Goal: Transaction & Acquisition: Purchase product/service

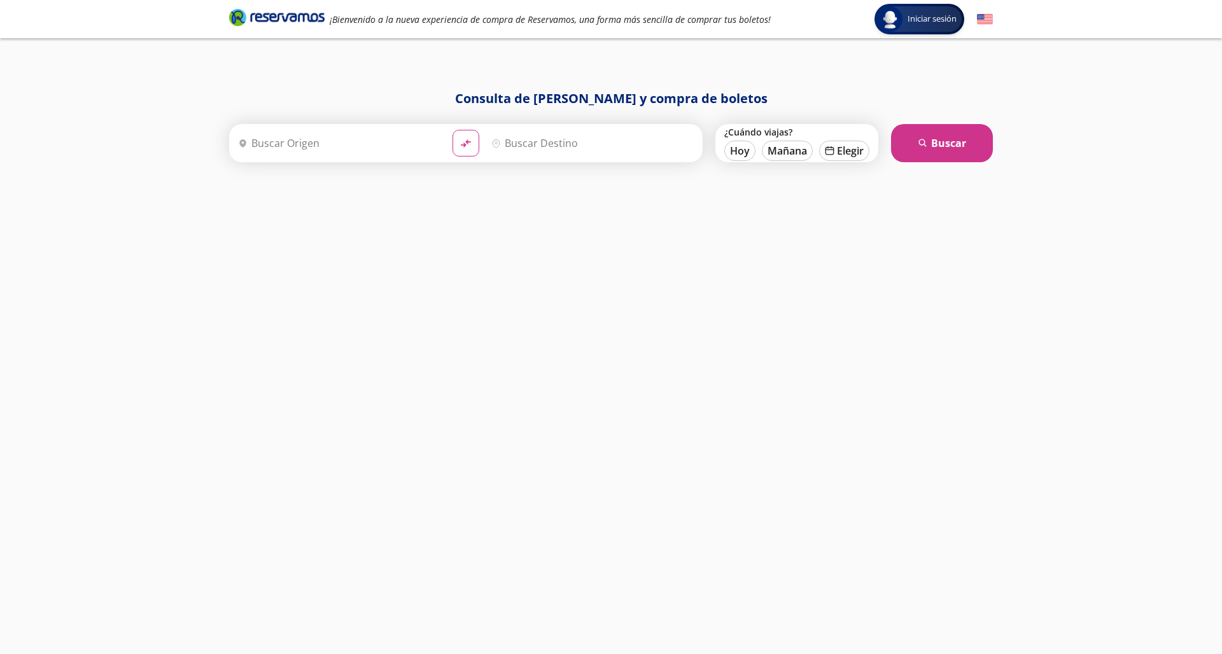
click at [389, 150] on input "Origen" at bounding box center [337, 143] width 209 height 32
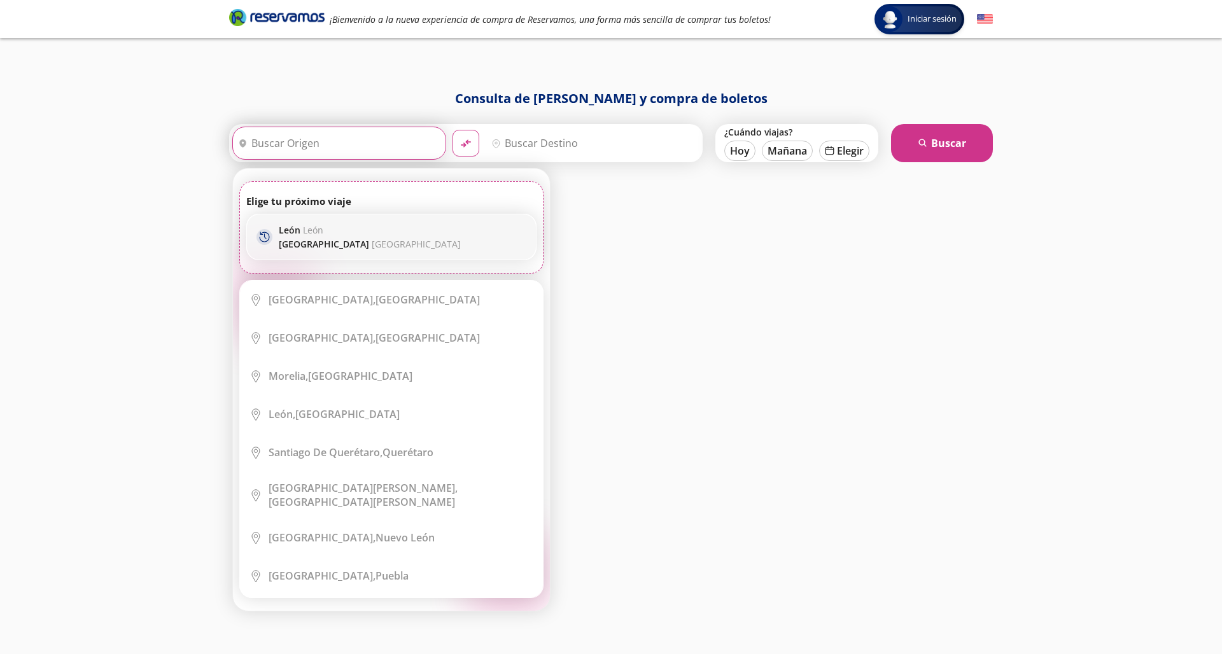
click at [364, 230] on p "[PERSON_NAME]" at bounding box center [370, 230] width 182 height 12
type input "[GEOGRAPHIC_DATA], [GEOGRAPHIC_DATA]"
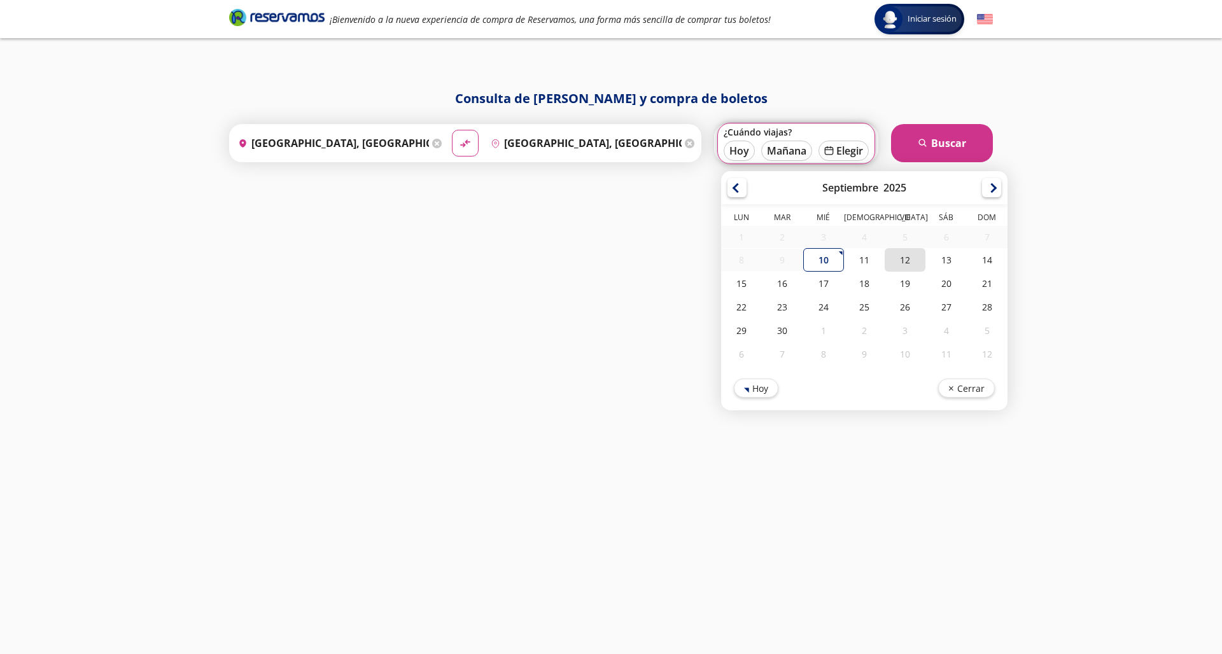
click at [917, 265] on div "12" at bounding box center [905, 260] width 41 height 24
type input "[DATE]"
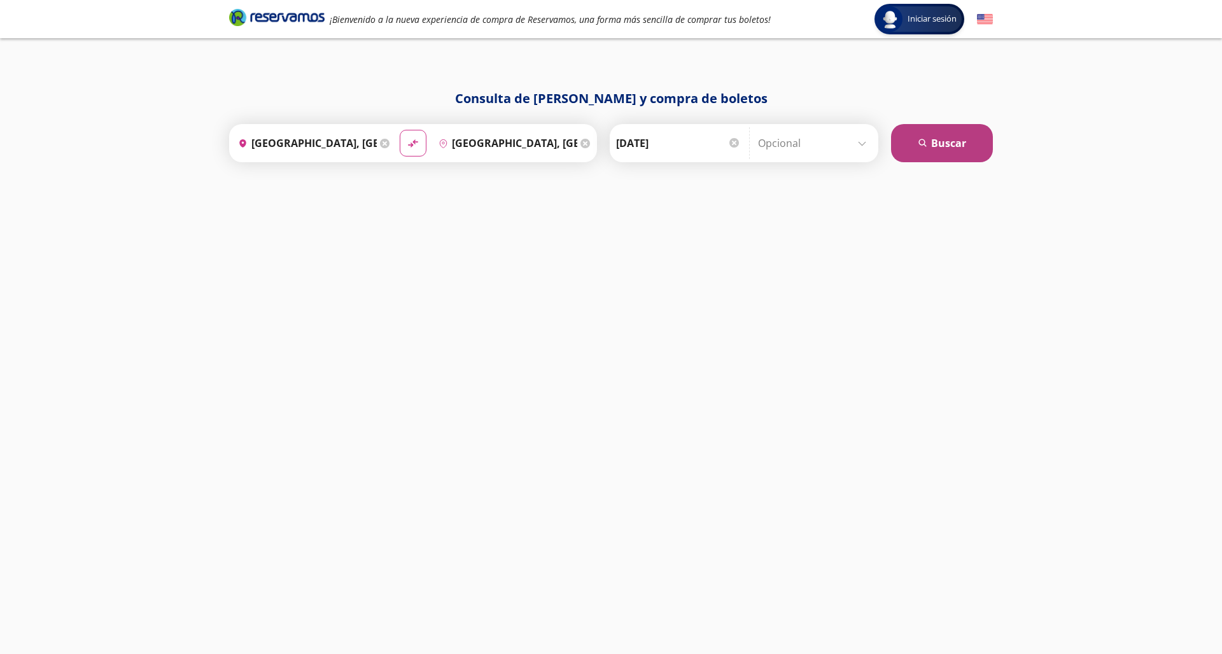
click at [955, 140] on button "search [GEOGRAPHIC_DATA]" at bounding box center [942, 143] width 102 height 38
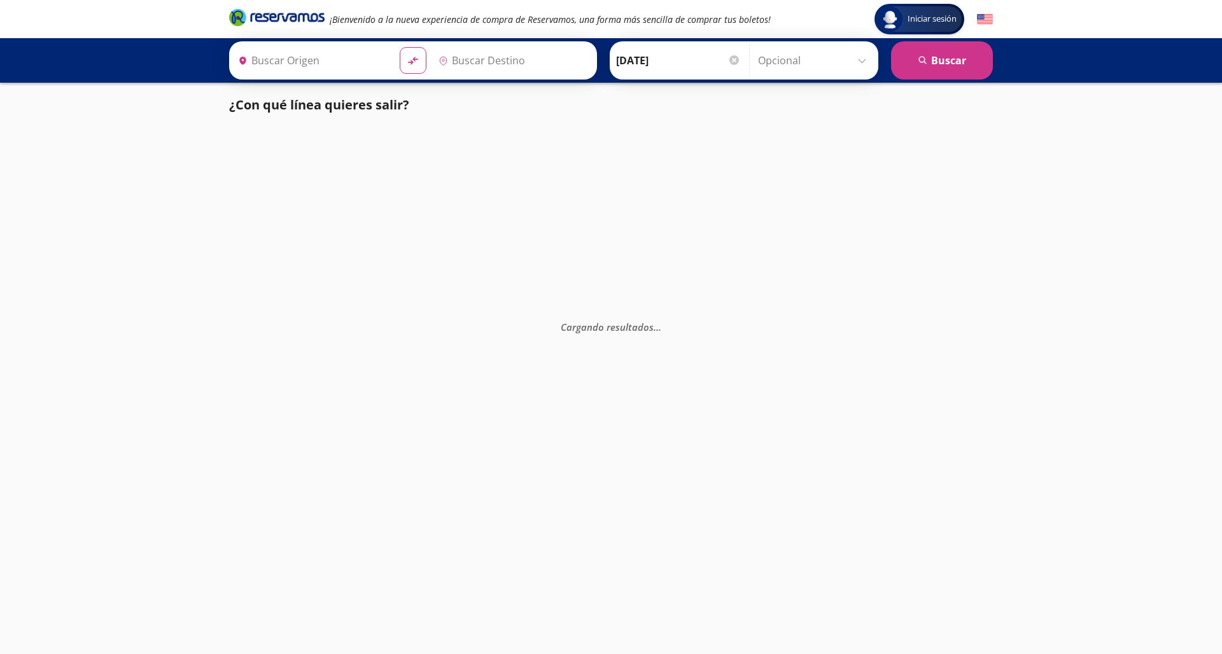
type input "[GEOGRAPHIC_DATA], [GEOGRAPHIC_DATA]"
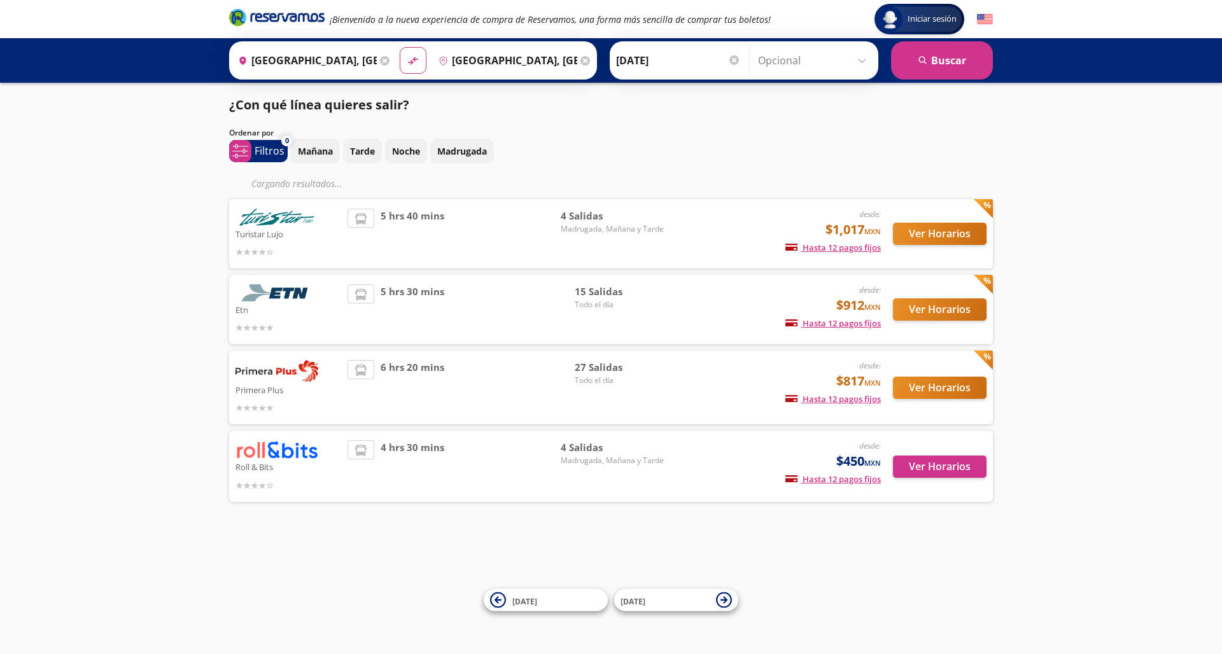
click at [922, 237] on button "Ver Horarios" at bounding box center [940, 234] width 94 height 22
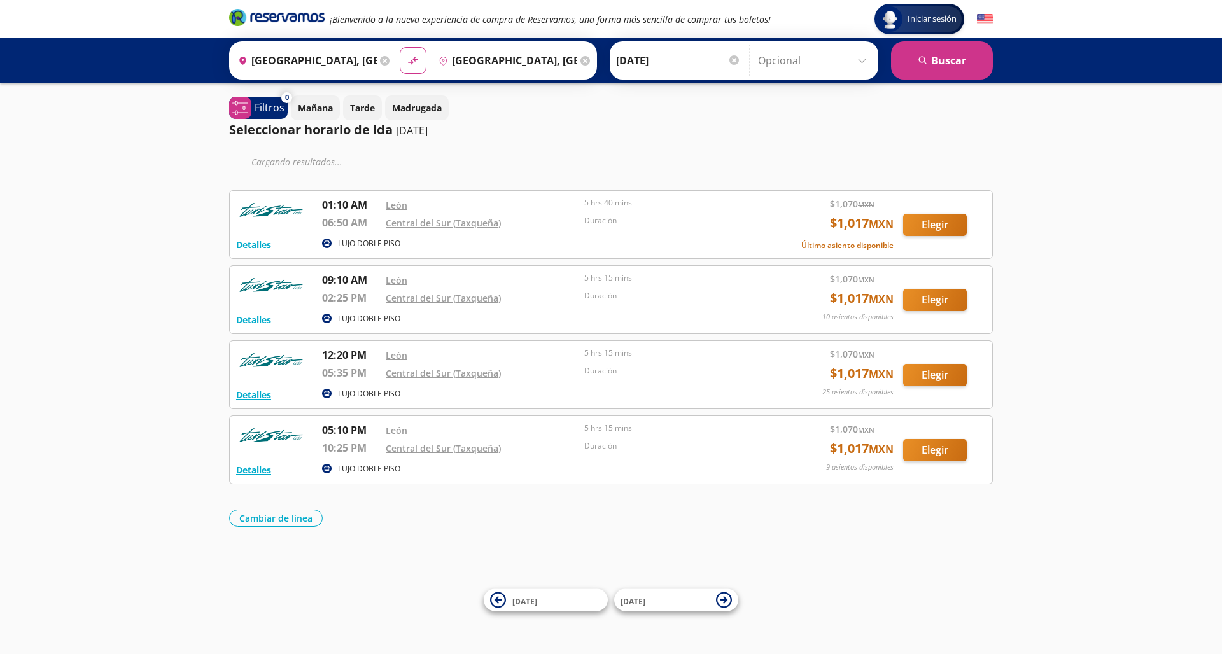
click at [926, 227] on button "Elegir" at bounding box center [935, 225] width 64 height 22
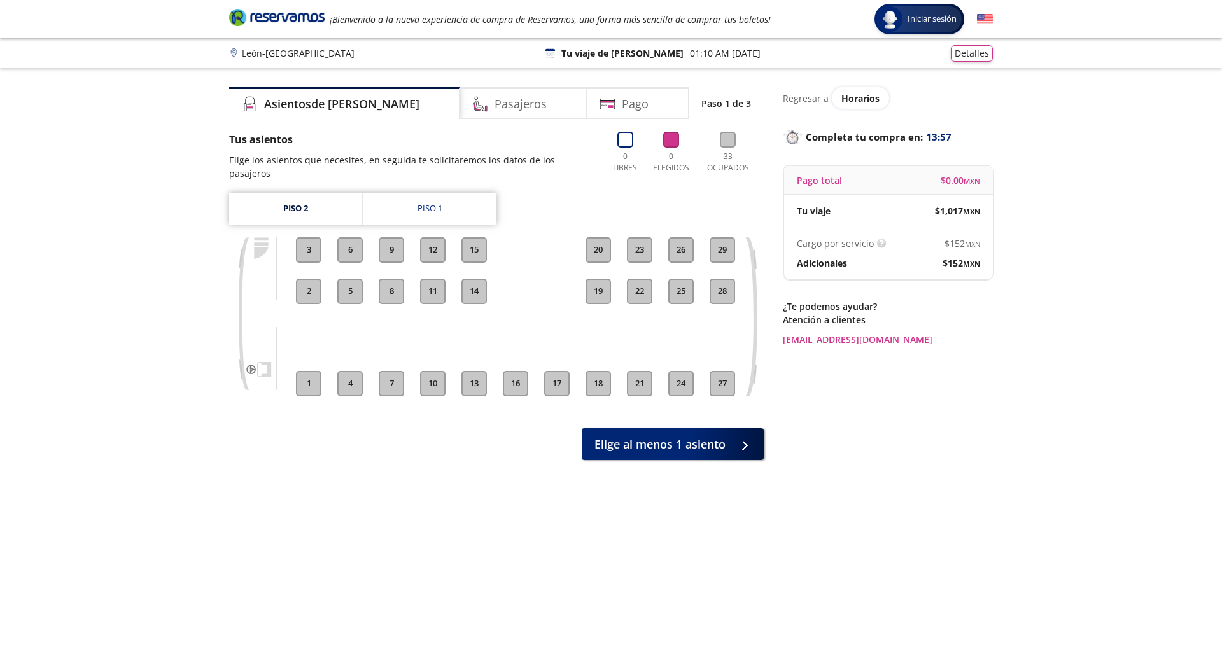
click at [643, 279] on button "22" at bounding box center [639, 291] width 25 height 25
click at [421, 207] on link "Piso 1" at bounding box center [430, 209] width 134 height 32
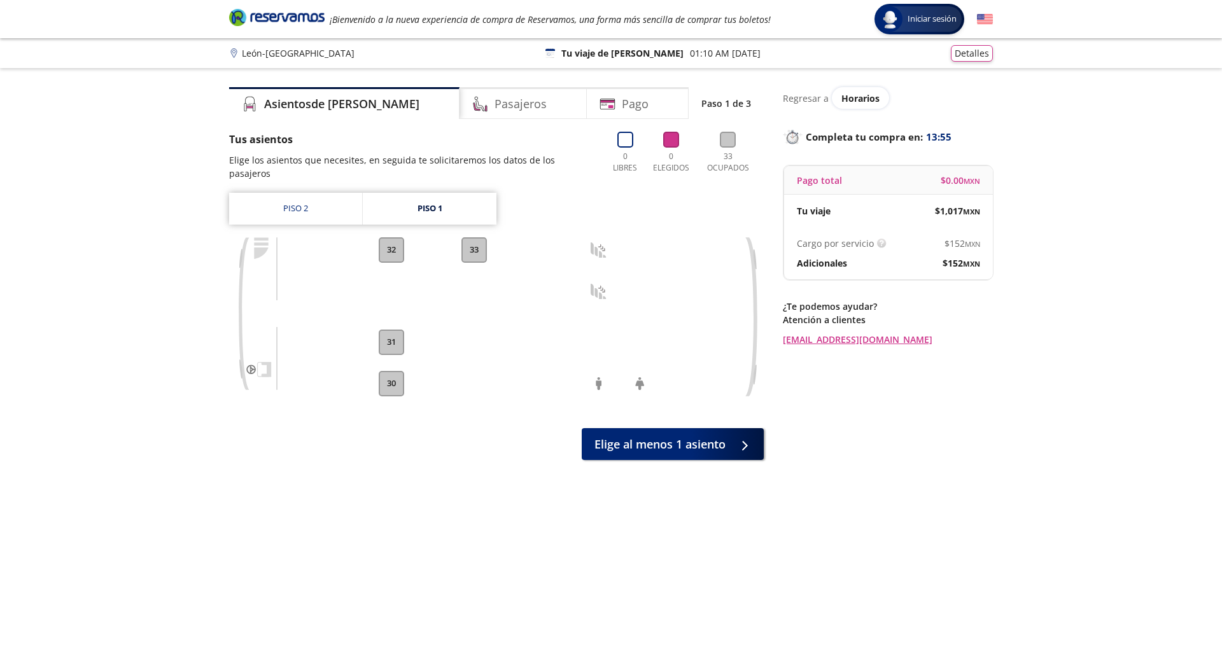
click at [477, 240] on button "33" at bounding box center [473, 249] width 25 height 25
click at [393, 334] on button "31" at bounding box center [391, 342] width 25 height 25
click at [337, 193] on link "Piso 2" at bounding box center [295, 209] width 133 height 32
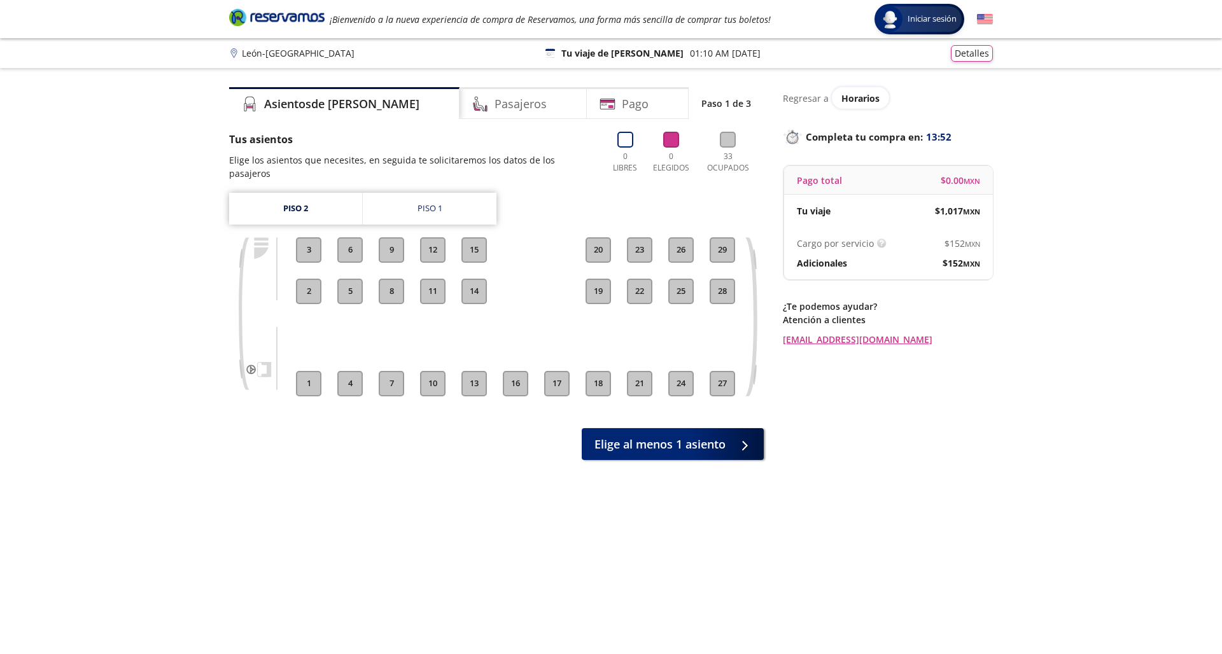
click at [431, 284] on button "11" at bounding box center [432, 291] width 25 height 25
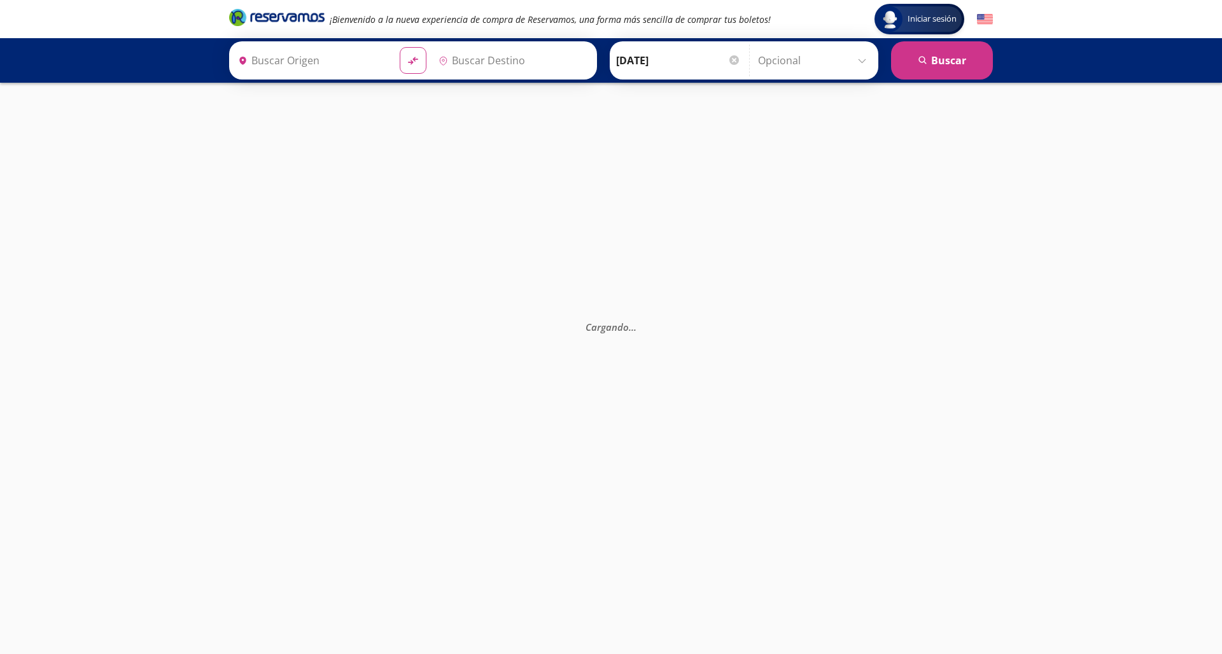
type input "[GEOGRAPHIC_DATA], [GEOGRAPHIC_DATA]"
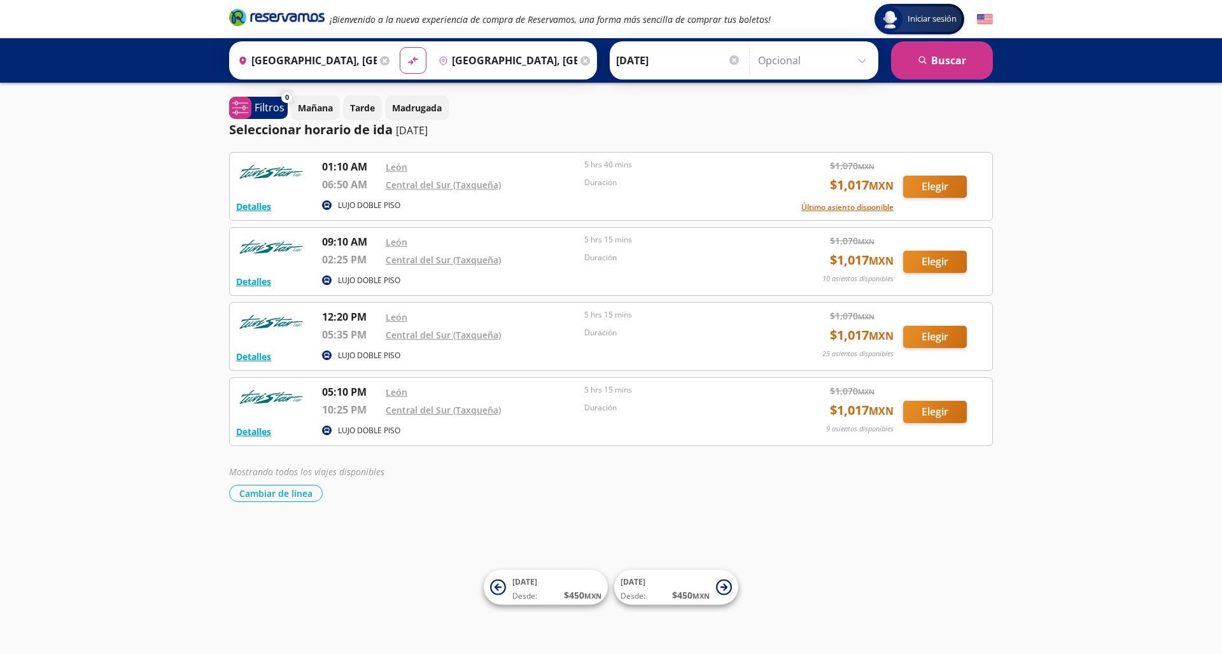
click at [931, 306] on div "Detalles LUJO DOBLE PISO 12:20 PM León 05:35 PM [GEOGRAPHIC_DATA] (Taxqueña) 5 …" at bounding box center [611, 336] width 764 height 69
click at [917, 269] on button "Elegir" at bounding box center [935, 262] width 64 height 22
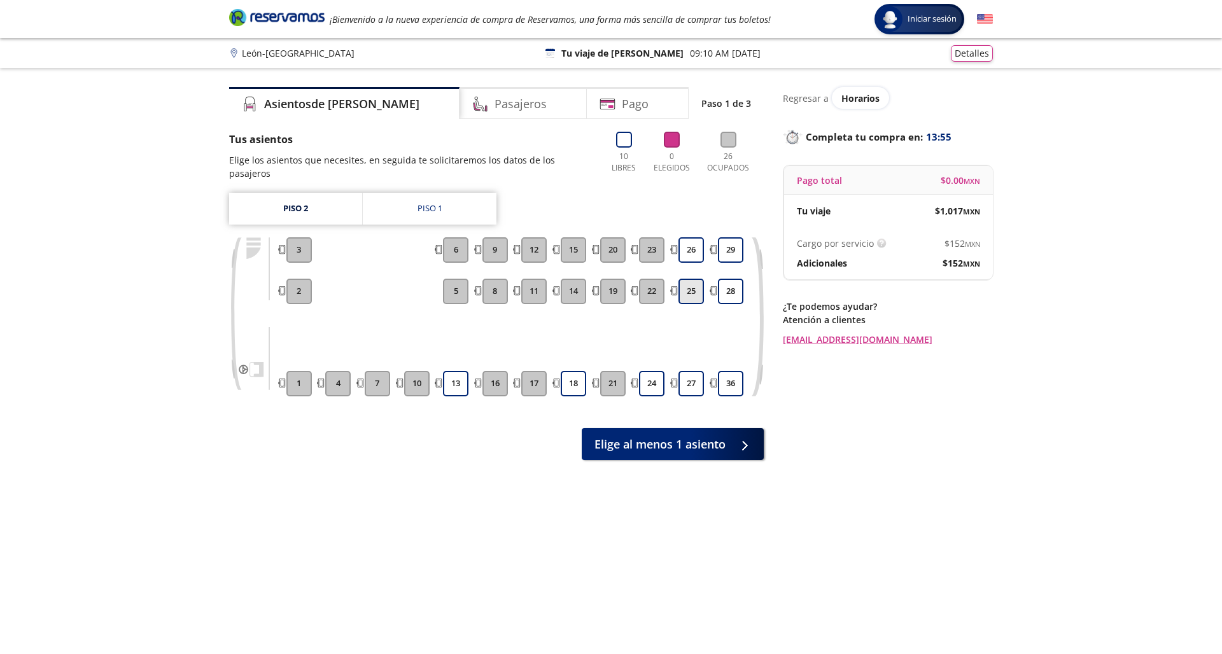
click at [687, 279] on button "25" at bounding box center [690, 291] width 25 height 25
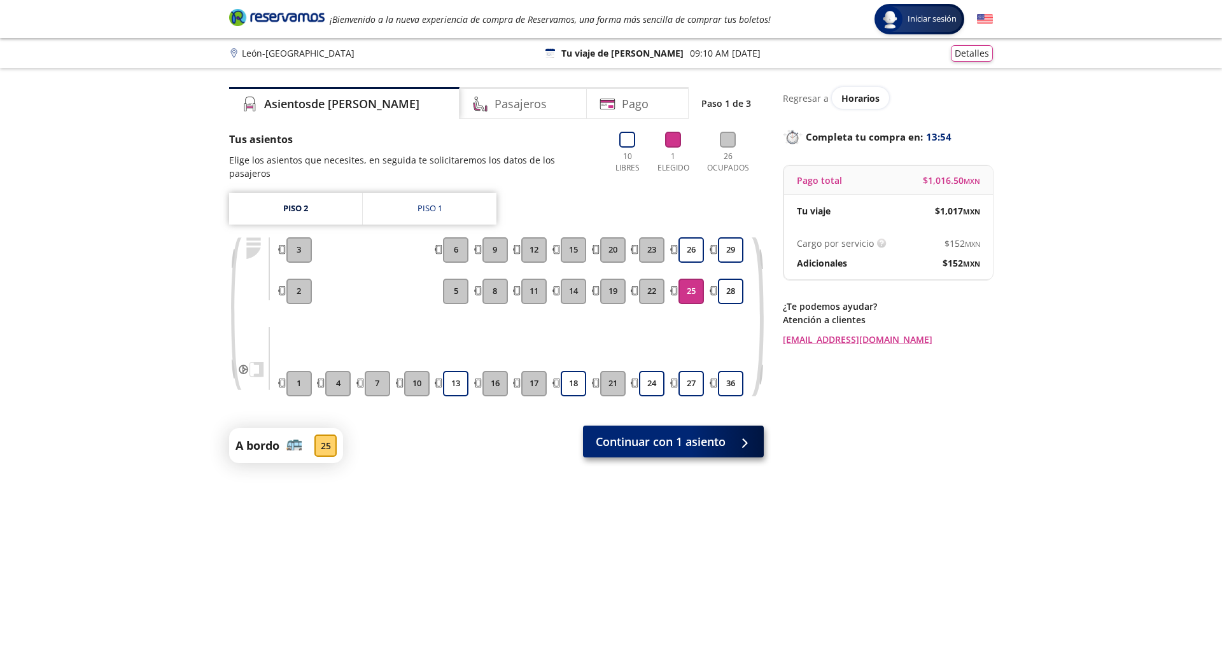
click at [642, 433] on span "Continuar con 1 asiento" at bounding box center [661, 441] width 130 height 17
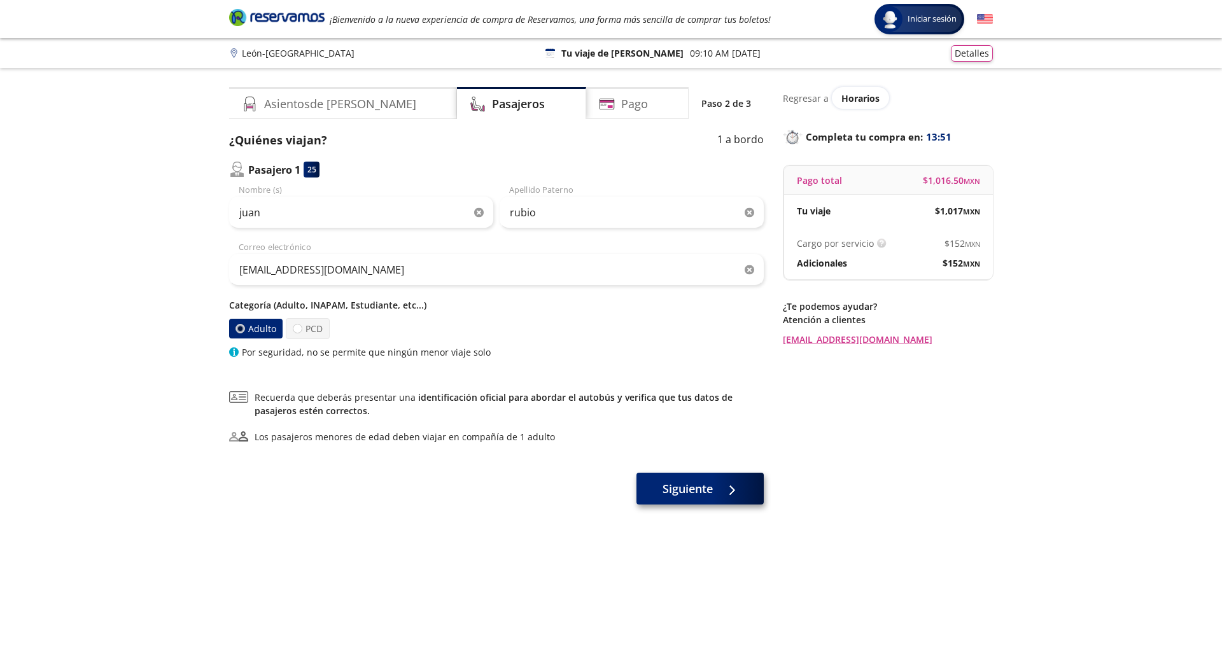
click at [691, 482] on span "Siguiente" at bounding box center [688, 489] width 50 height 17
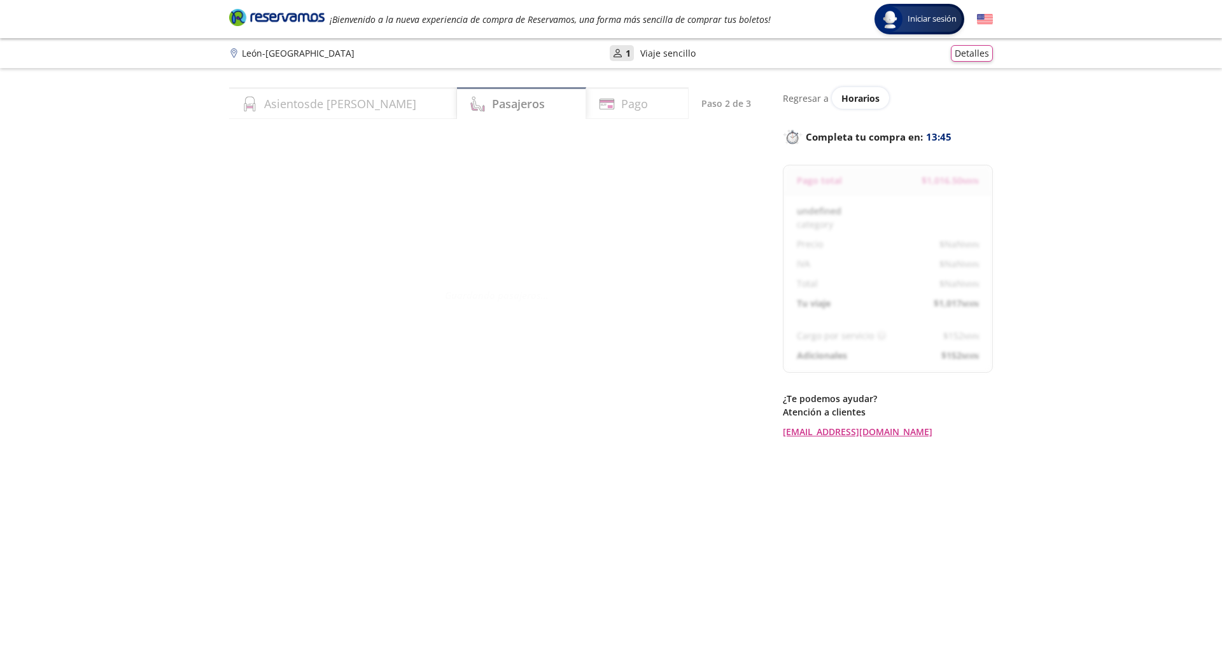
select select "MX"
